Goal: Information Seeking & Learning: Check status

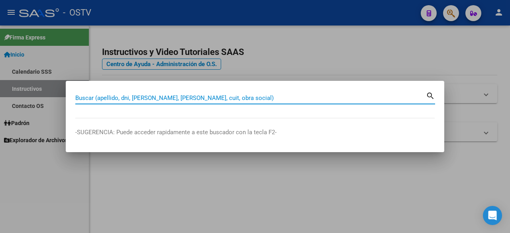
paste input "20955630530"
type input "20955630530"
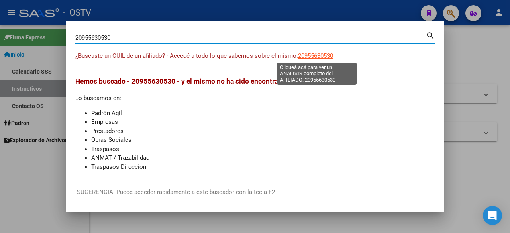
click at [317, 57] on span "20955630530" at bounding box center [315, 55] width 35 height 7
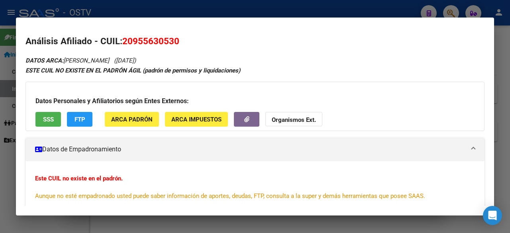
click at [78, 120] on span "FTP" at bounding box center [80, 119] width 11 height 7
click at [141, 118] on span "ARCA Padrón" at bounding box center [131, 119] width 41 height 7
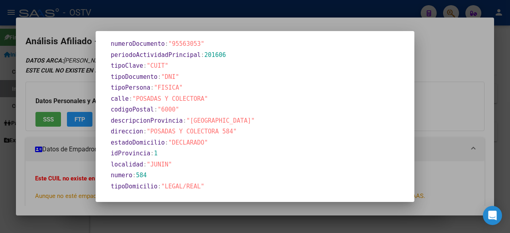
scroll to position [380, 0]
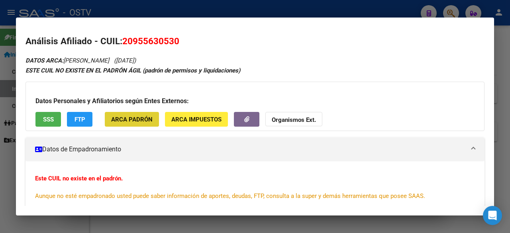
click at [49, 116] on span "SSS" at bounding box center [48, 119] width 11 height 7
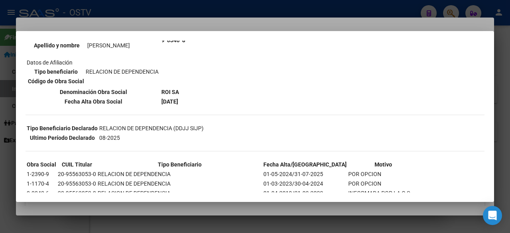
scroll to position [239, 0]
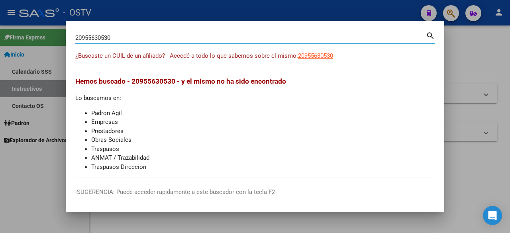
drag, startPoint x: 125, startPoint y: 37, endPoint x: -24, endPoint y: 53, distance: 149.6
click at [0, 53] on html "menu - OSTV person Firma Express Inicio Calendario SSS Instructivos Contacto OS…" at bounding box center [255, 116] width 510 height 233
paste input "7374165769"
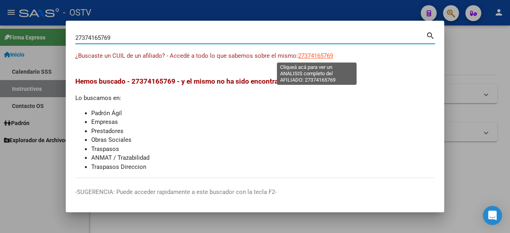
type input "27374165769"
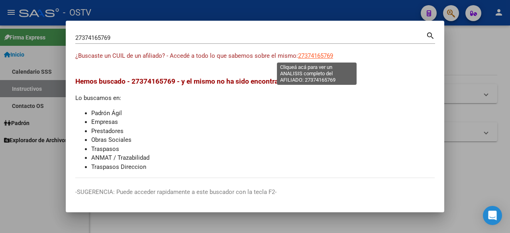
click at [313, 58] on span "27374165769" at bounding box center [315, 55] width 35 height 7
type textarea "27374165769"
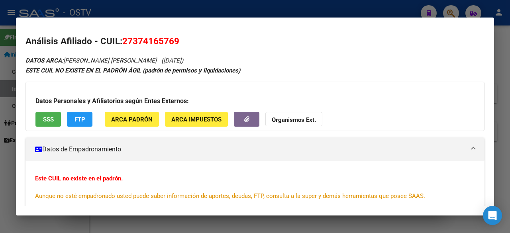
click at [40, 119] on button "SSS" at bounding box center [48, 119] width 26 height 15
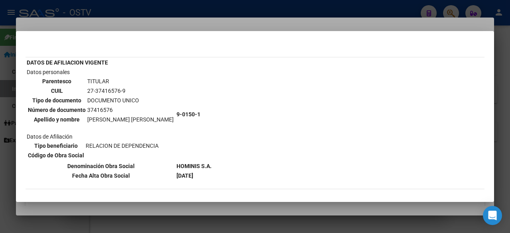
scroll to position [0, 0]
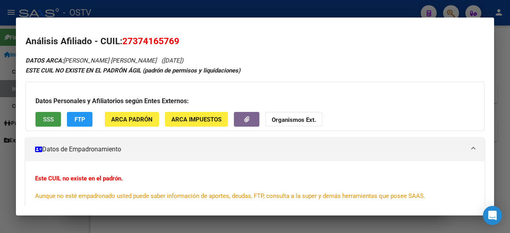
click at [130, 120] on span "ARCA Padrón" at bounding box center [131, 119] width 41 height 7
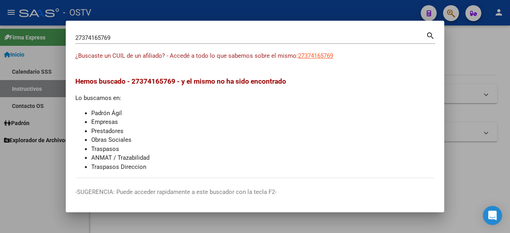
drag, startPoint x: 140, startPoint y: 43, endPoint x: 134, endPoint y: 40, distance: 6.4
click at [134, 40] on div "27374165769 Buscar (apellido, dni, [PERSON_NAME], [PERSON_NAME], cuit, obra soc…" at bounding box center [250, 38] width 351 height 12
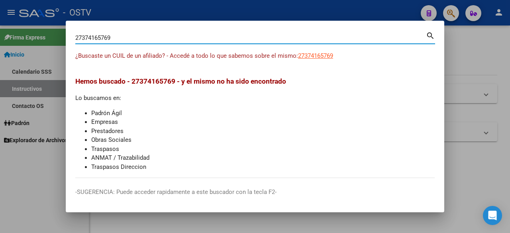
click at [131, 35] on input "27374165769" at bounding box center [250, 37] width 351 height 7
drag, startPoint x: 116, startPoint y: 41, endPoint x: -14, endPoint y: 36, distance: 130.9
click at [0, 36] on html "menu - OSTV person Firma Express Inicio Calendario SSS Instructivos Contacto OS…" at bounding box center [255, 116] width 510 height 233
paste input "[PERSON_NAME] [PERSON_NAME]"
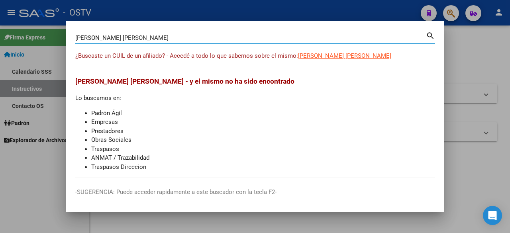
drag, startPoint x: 184, startPoint y: 36, endPoint x: -150, endPoint y: 34, distance: 334.1
click at [0, 34] on html "menu - OSTV person Firma Express Inicio Calendario SSS Instructivos Contacto OS…" at bounding box center [255, 116] width 510 height 233
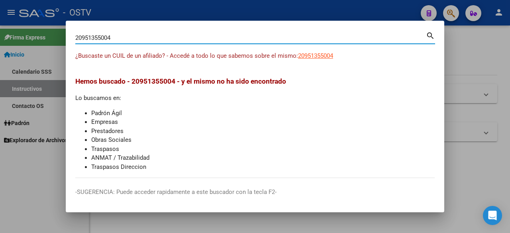
type input "20951355004"
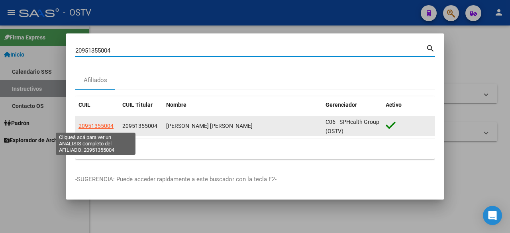
click at [101, 125] on span "20951355004" at bounding box center [96, 126] width 35 height 6
type textarea "20951355004"
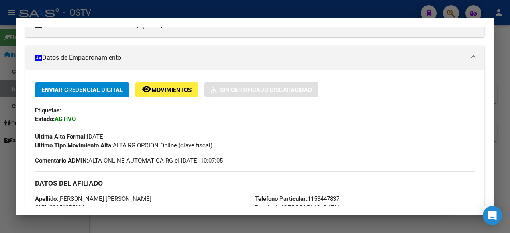
scroll to position [39, 0]
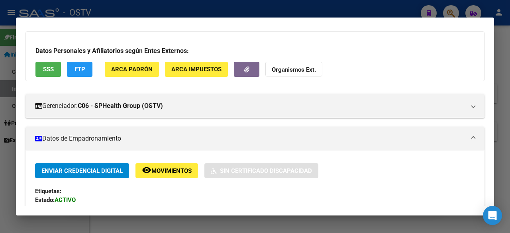
click at [45, 68] on span "SSS" at bounding box center [48, 69] width 11 height 7
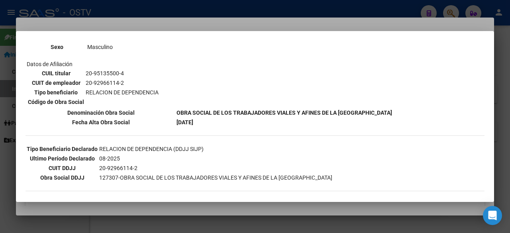
scroll to position [159, 0]
